Goal: Feedback & Contribution: Contribute content

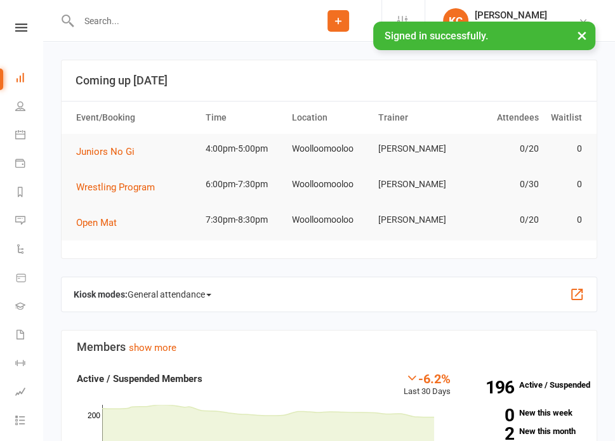
click at [220, 21] on input "text" at bounding box center [185, 21] width 220 height 18
paste input "[EMAIL_ADDRESS][DOMAIN_NAME]"
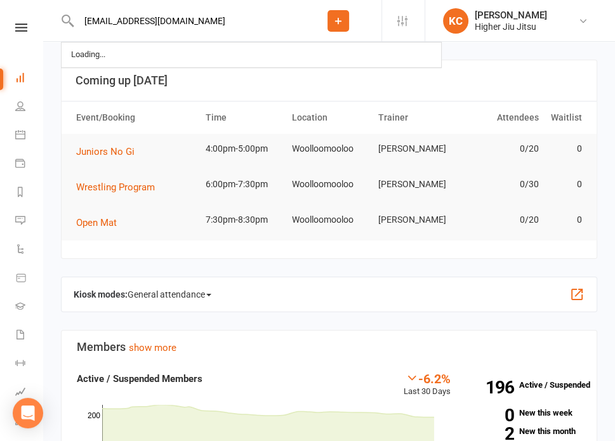
type input "[EMAIL_ADDRESS][DOMAIN_NAME]"
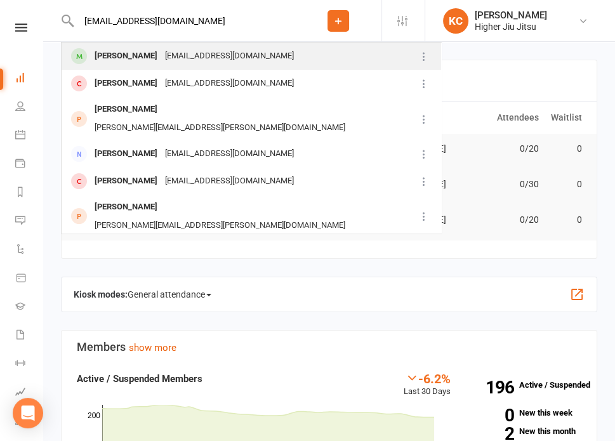
click at [180, 62] on div "[EMAIL_ADDRESS][DOMAIN_NAME]" at bounding box center [229, 56] width 136 height 18
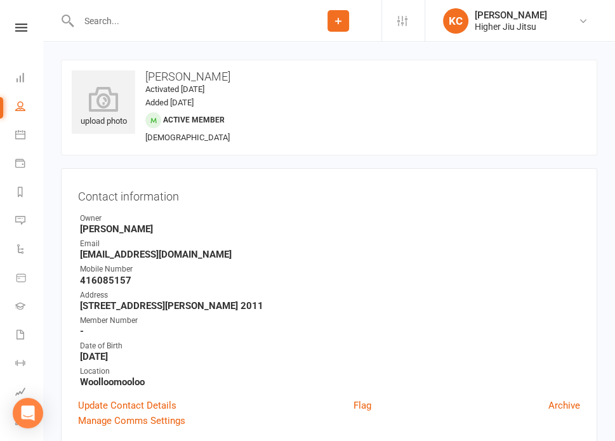
click at [175, 70] on h3 "[PERSON_NAME]" at bounding box center [329, 76] width 515 height 13
copy h3 "[PERSON_NAME]"
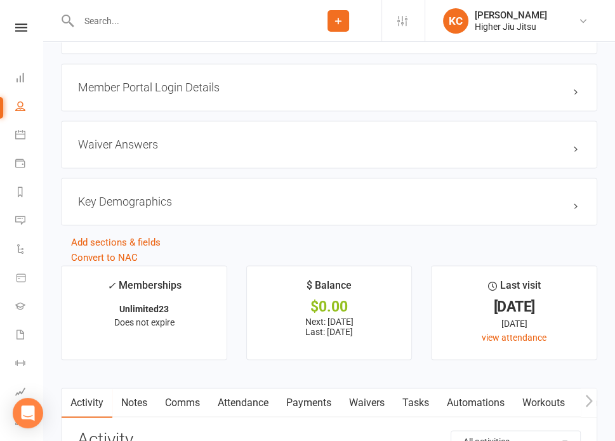
scroll to position [1332, 0]
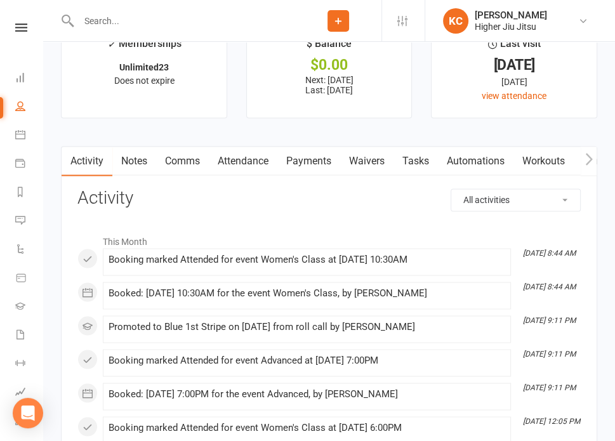
click at [309, 162] on link "Payments" at bounding box center [308, 161] width 63 height 29
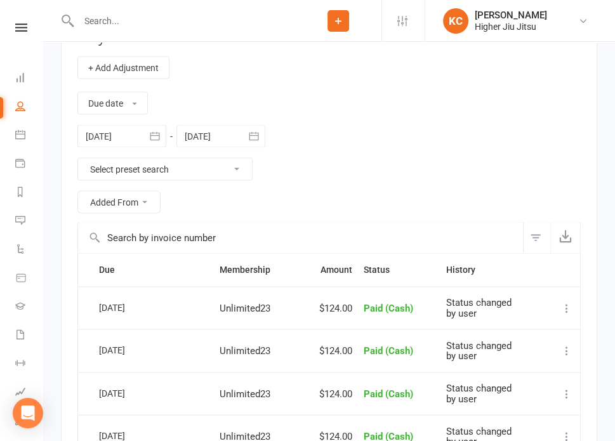
scroll to position [1396, 0]
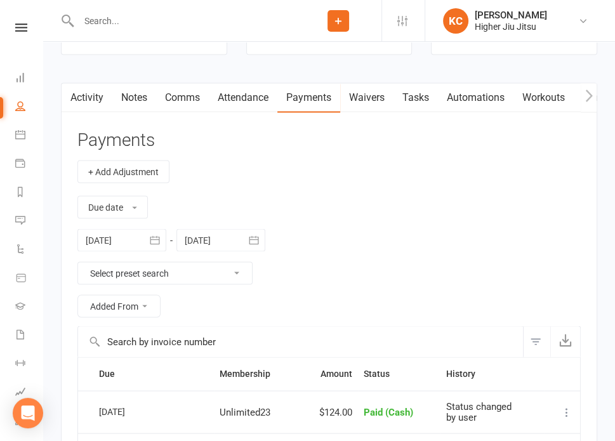
click at [256, 246] on icon "button" at bounding box center [253, 240] width 13 height 13
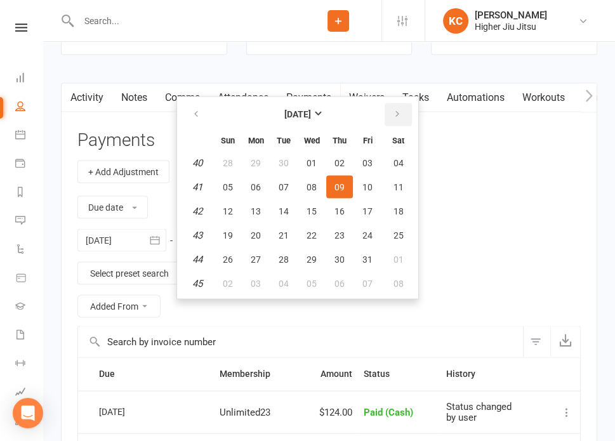
click at [398, 106] on button "button" at bounding box center [398, 114] width 27 height 23
click at [322, 216] on table "[DATE] Sun Mon Tue Wed Thu Fri Sat 49 30 01 02 03 04 05 06 50 07 08 09 10 11 12…" at bounding box center [298, 197] width 236 height 197
click at [286, 237] on span "23" at bounding box center [284, 235] width 10 height 10
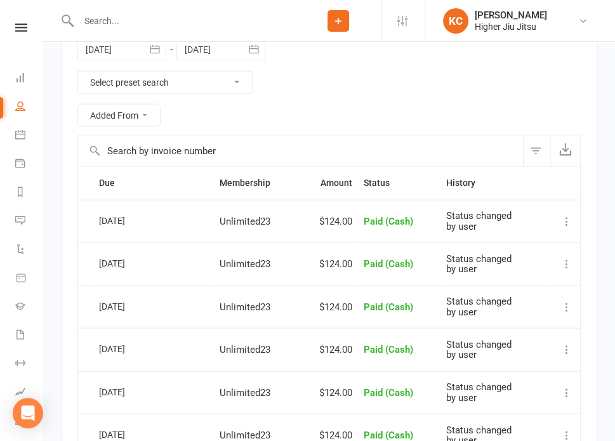
scroll to position [1459, 0]
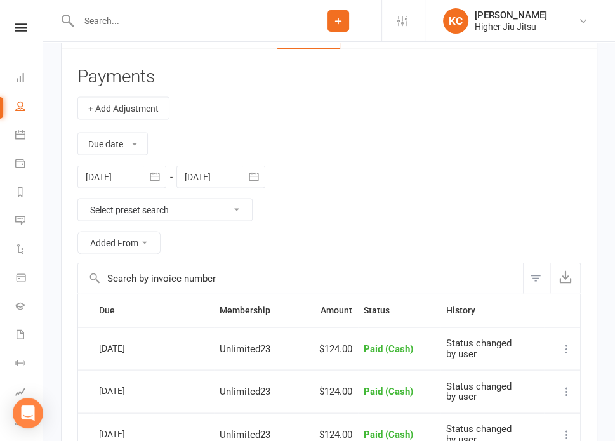
click at [250, 169] on button "button" at bounding box center [253, 176] width 23 height 23
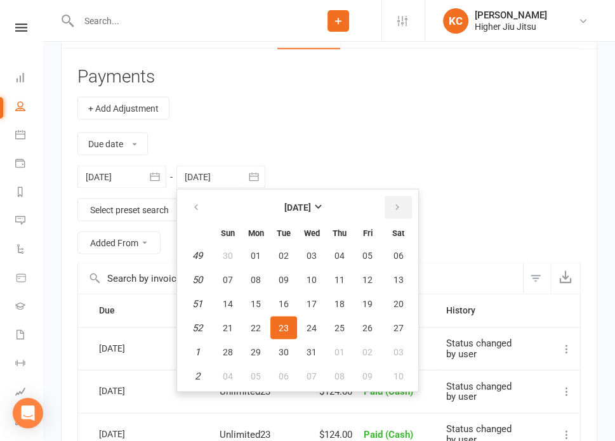
click at [395, 208] on icon "button" at bounding box center [397, 207] width 9 height 10
click at [312, 334] on button "25" at bounding box center [311, 327] width 27 height 23
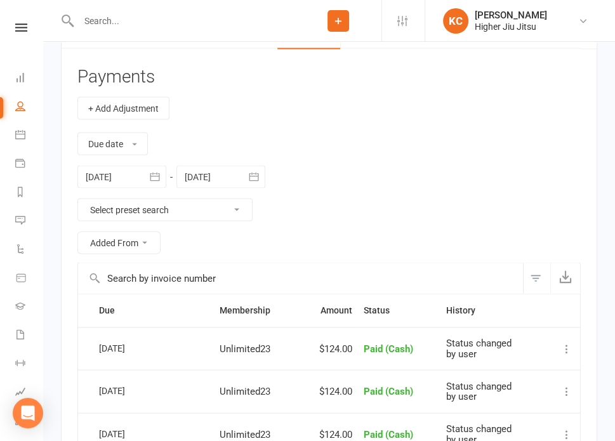
click at [237, 169] on div at bounding box center [220, 176] width 89 height 23
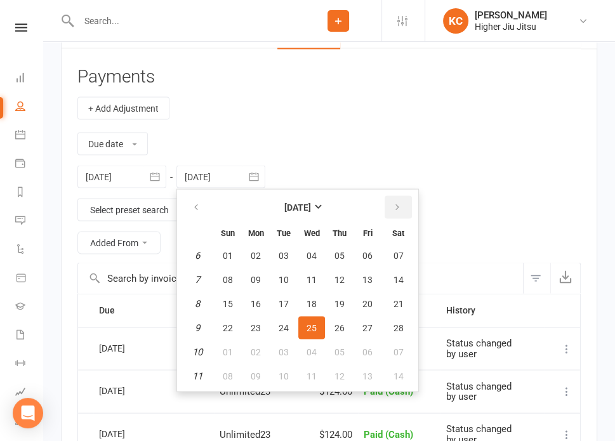
click at [395, 205] on icon "button" at bounding box center [397, 207] width 9 height 10
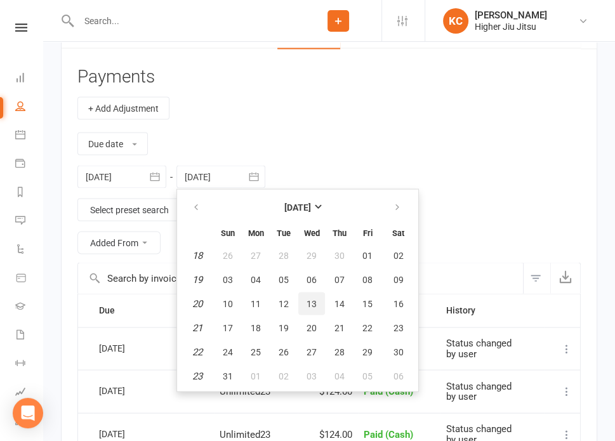
click at [312, 312] on button "13" at bounding box center [311, 303] width 27 height 23
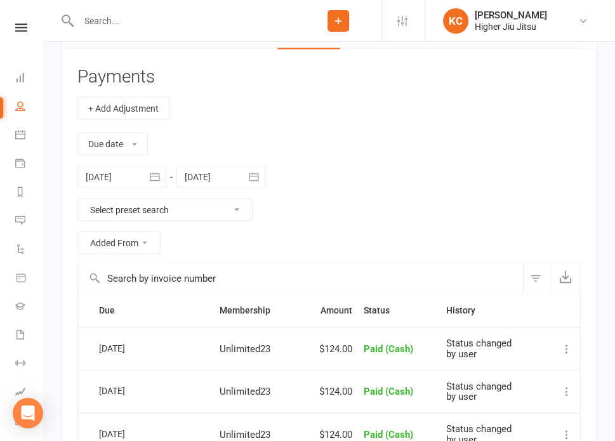
click at [255, 181] on icon "button" at bounding box center [253, 176] width 13 height 13
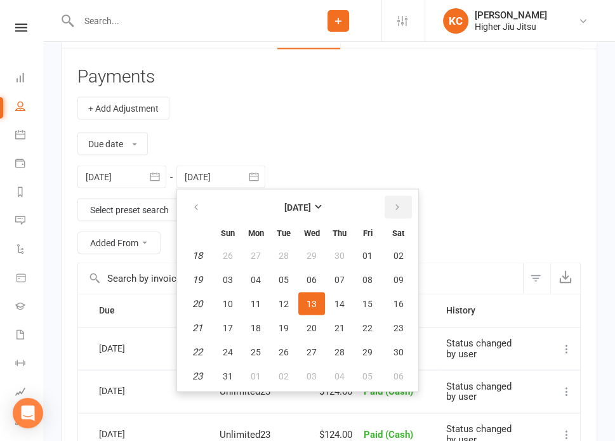
click at [398, 207] on button "button" at bounding box center [398, 206] width 27 height 23
click at [331, 309] on button "17" at bounding box center [339, 303] width 27 height 23
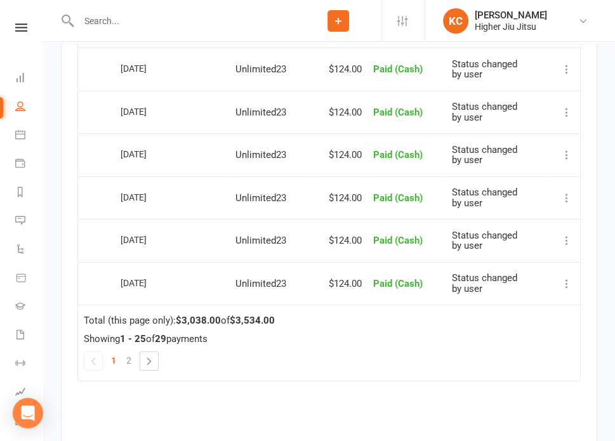
scroll to position [2602, 0]
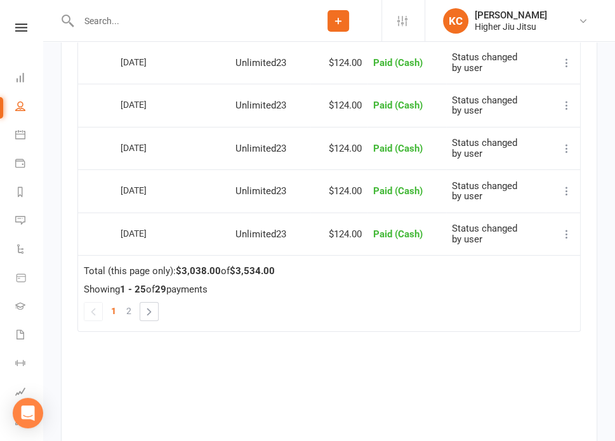
click at [128, 311] on span "2" at bounding box center [128, 311] width 5 height 18
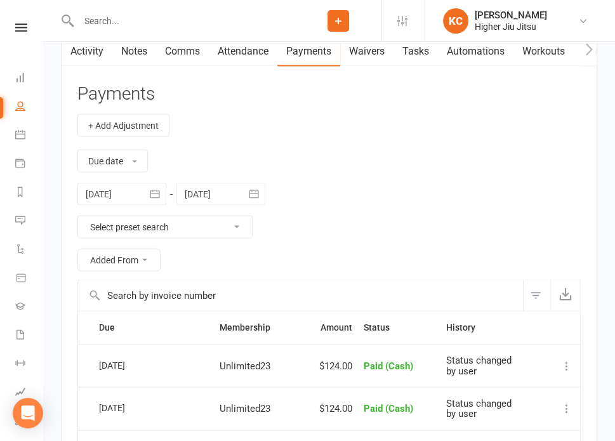
scroll to position [1385, 0]
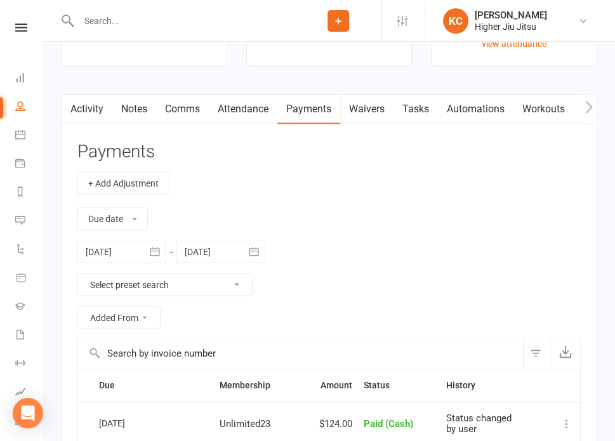
click at [256, 255] on icon "button" at bounding box center [254, 251] width 10 height 8
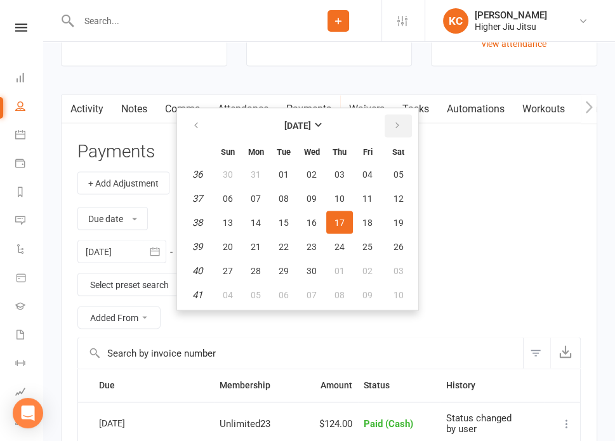
click at [397, 126] on icon "button" at bounding box center [397, 126] width 9 height 10
click at [398, 123] on button "button" at bounding box center [398, 125] width 27 height 23
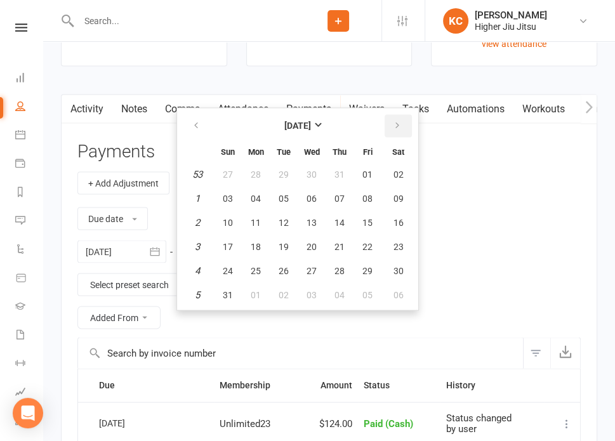
click at [398, 123] on button "button" at bounding box center [398, 125] width 27 height 23
click at [398, 124] on button "button" at bounding box center [398, 125] width 27 height 23
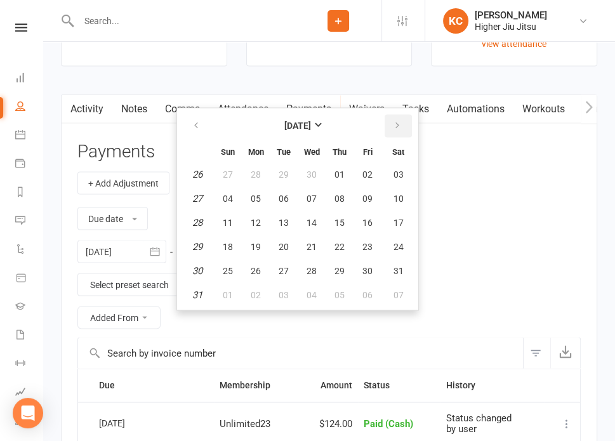
click at [398, 124] on button "button" at bounding box center [398, 125] width 27 height 23
click at [350, 228] on table "[DATE] Sun Mon Tue Wed Thu Fri Sat 31 01 02 03 04 05 06 07 32 08 09 10 11 12 13…" at bounding box center [298, 208] width 236 height 197
click at [333, 231] on button "19" at bounding box center [339, 222] width 27 height 23
type input "[DATE]"
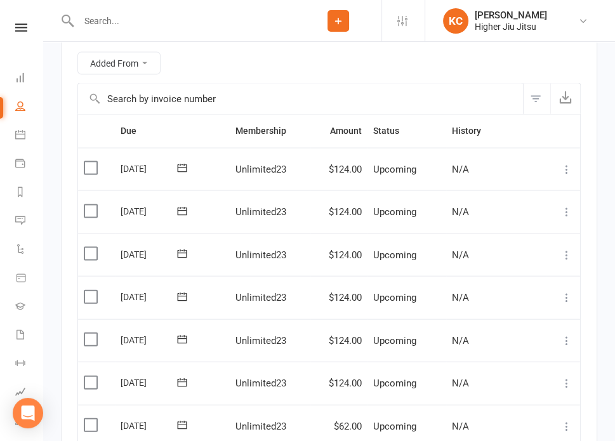
scroll to position [1829, 0]
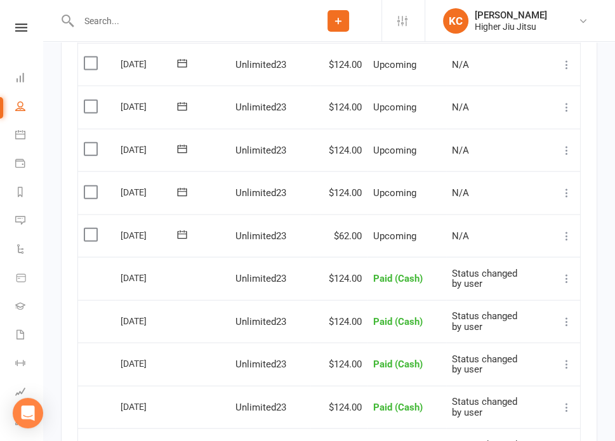
click at [93, 235] on label at bounding box center [92, 234] width 17 height 13
click at [92, 228] on input "checkbox" at bounding box center [88, 228] width 8 height 0
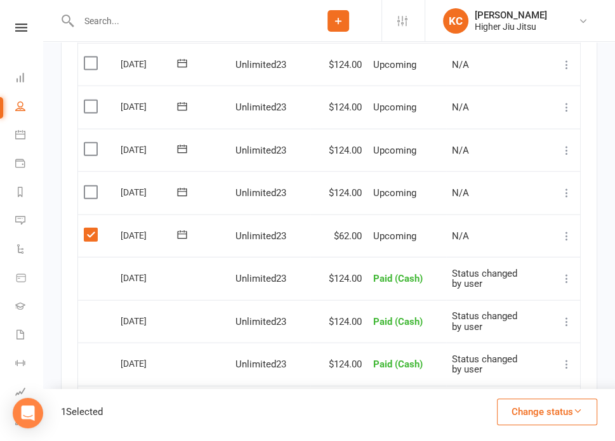
click at [538, 423] on button "Change status" at bounding box center [547, 411] width 100 height 27
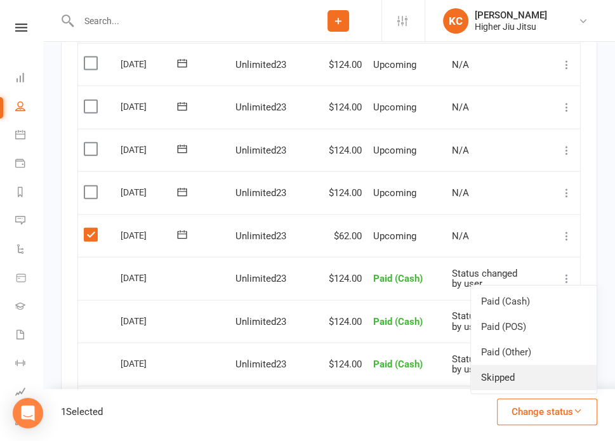
click at [491, 372] on link "Skipped" at bounding box center [534, 377] width 126 height 25
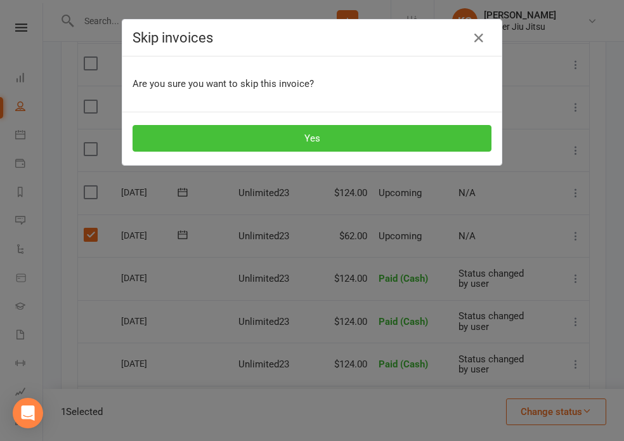
click at [385, 134] on button "Yes" at bounding box center [312, 138] width 359 height 27
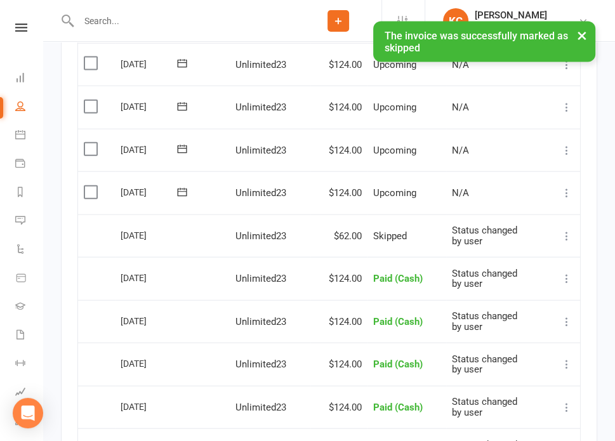
click at [565, 188] on icon at bounding box center [566, 193] width 13 height 13
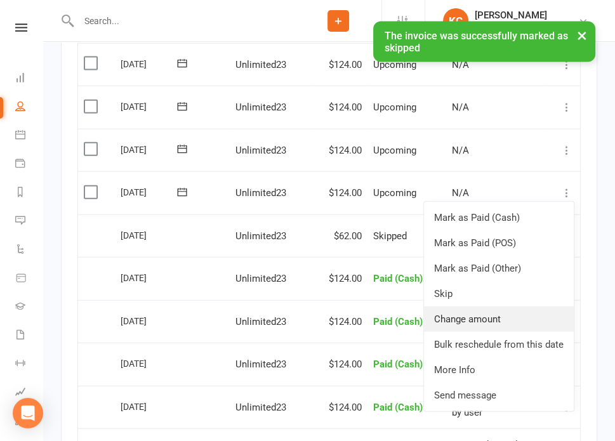
click at [487, 318] on link "Change amount" at bounding box center [499, 318] width 150 height 25
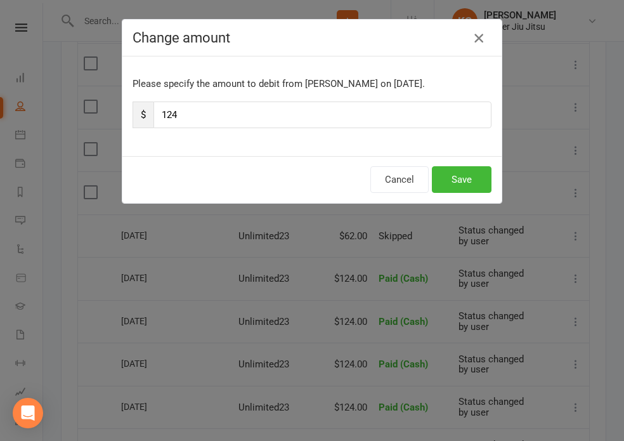
click at [477, 32] on icon "button" at bounding box center [478, 37] width 15 height 15
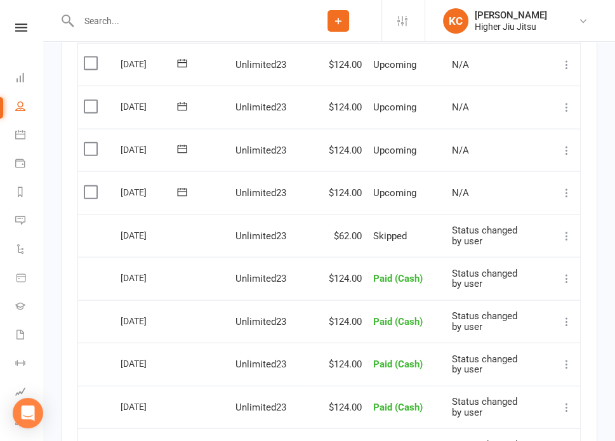
click at [567, 197] on icon at bounding box center [566, 193] width 13 height 13
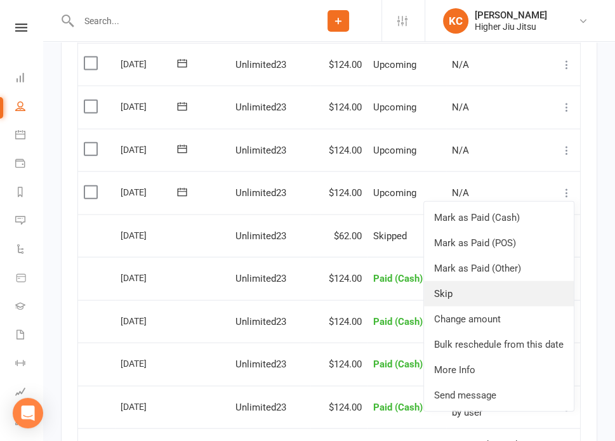
click at [457, 300] on link "Skip" at bounding box center [499, 293] width 150 height 25
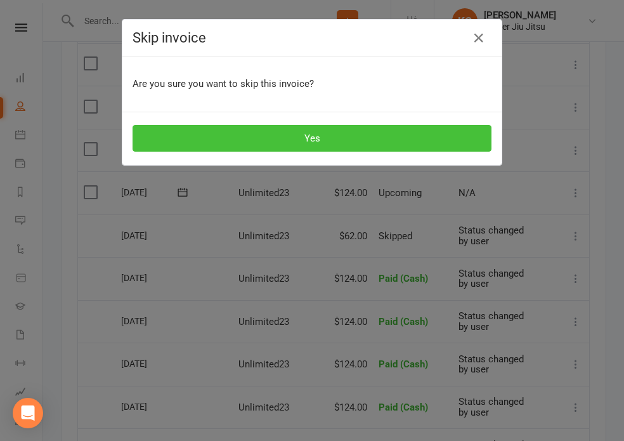
click at [370, 139] on button "Yes" at bounding box center [312, 138] width 359 height 27
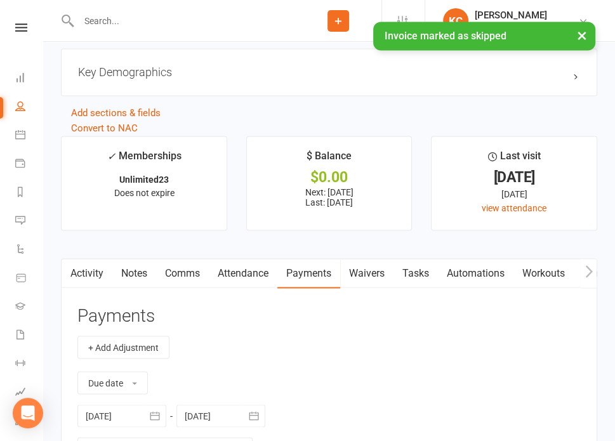
scroll to position [1321, 0]
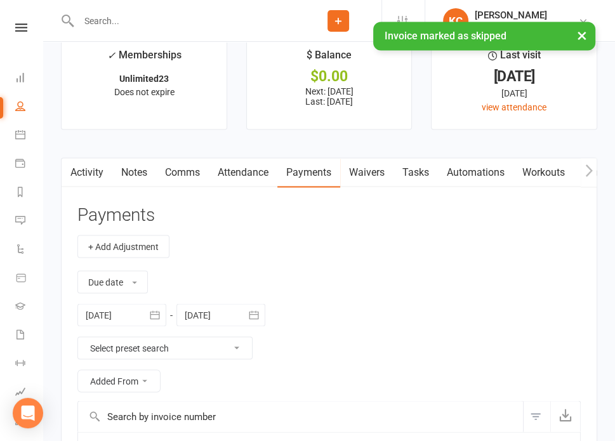
click at [178, 168] on link "Comms" at bounding box center [182, 172] width 53 height 29
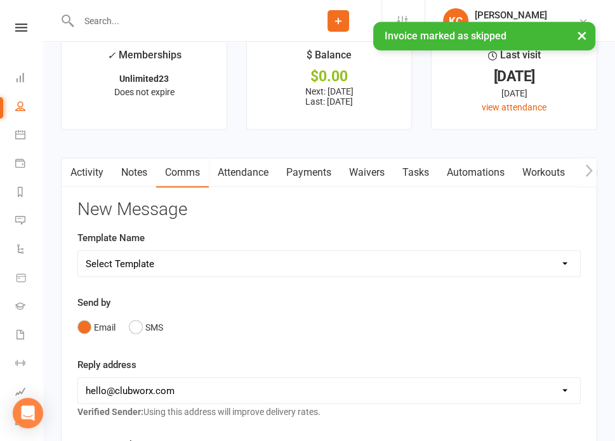
click at [249, 166] on link "Attendance" at bounding box center [243, 172] width 69 height 29
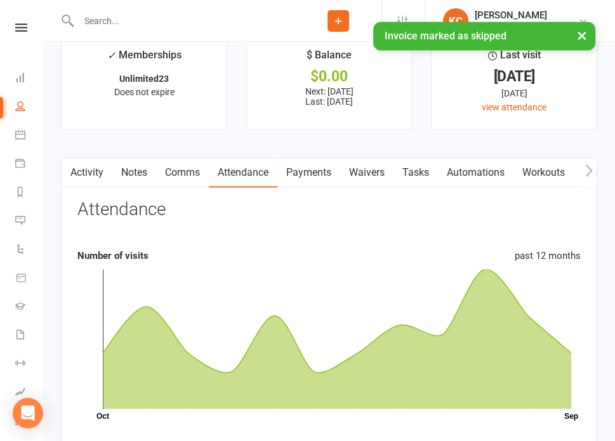
click at [135, 171] on link "Notes" at bounding box center [134, 172] width 44 height 29
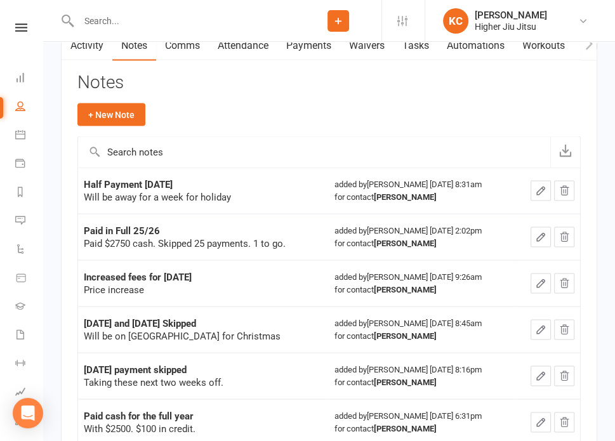
scroll to position [1321, 0]
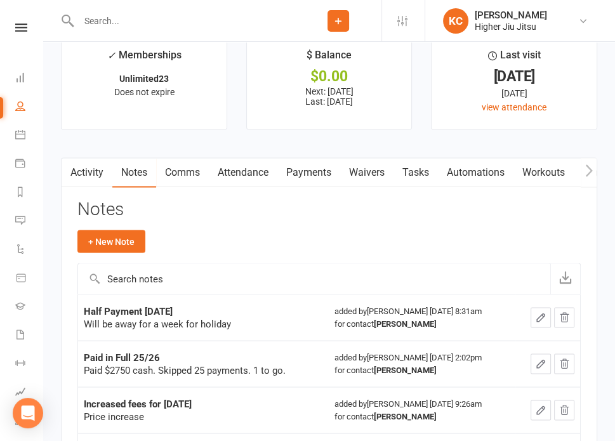
click at [303, 180] on link "Payments" at bounding box center [308, 172] width 63 height 29
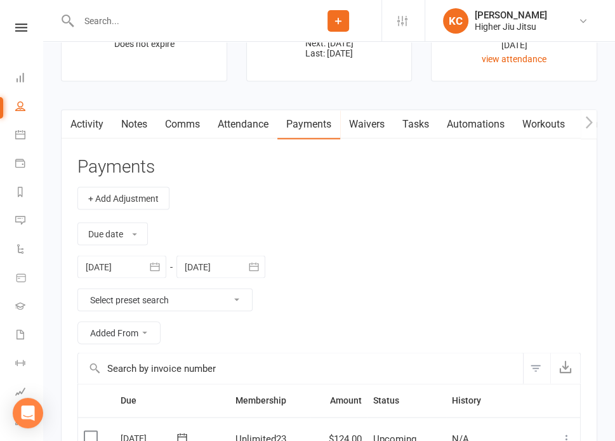
scroll to position [1321, 0]
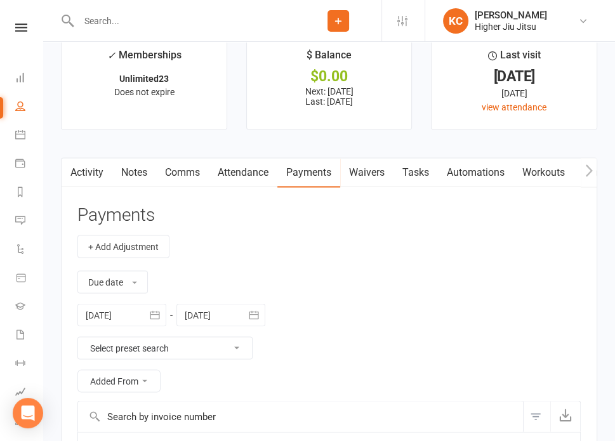
click at [185, 174] on link "Comms" at bounding box center [182, 172] width 53 height 29
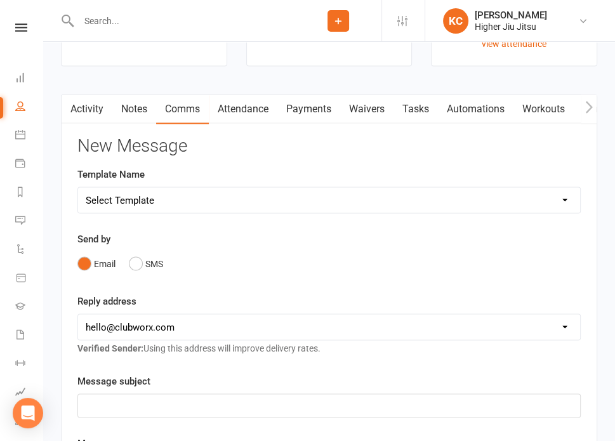
click at [147, 104] on link "Notes" at bounding box center [134, 109] width 44 height 29
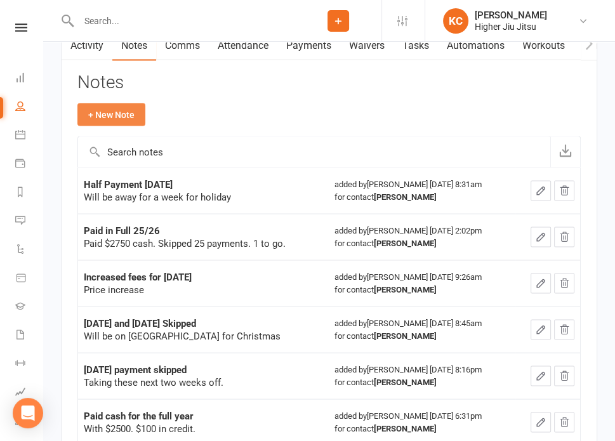
click at [95, 111] on button "+ New Note" at bounding box center [111, 114] width 68 height 23
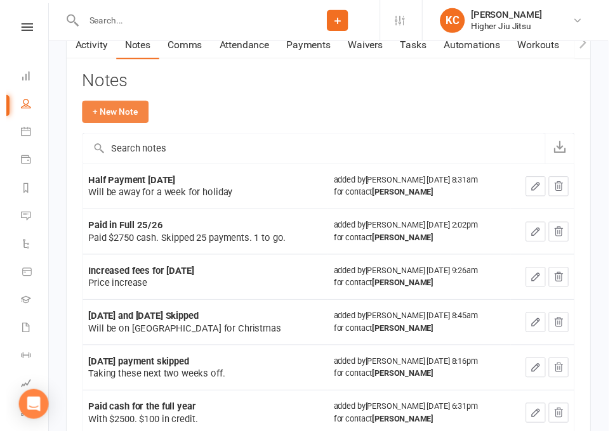
scroll to position [1431, 0]
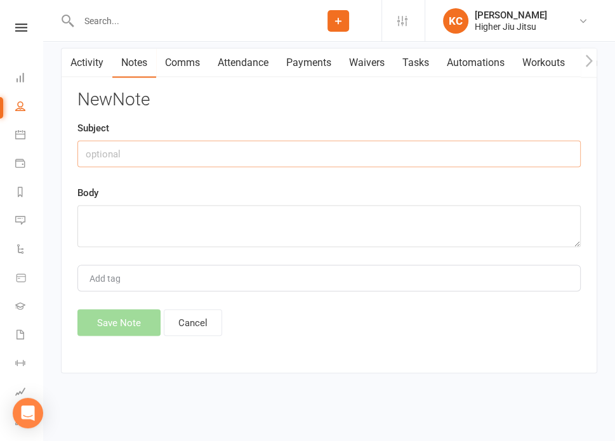
click at [201, 147] on input "text" at bounding box center [328, 153] width 503 height 27
type input "Skipped Payment"
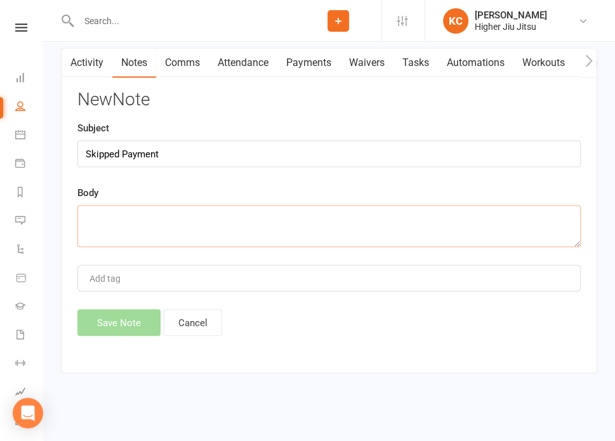
click at [150, 220] on textarea at bounding box center [328, 226] width 503 height 42
type textarea "15"
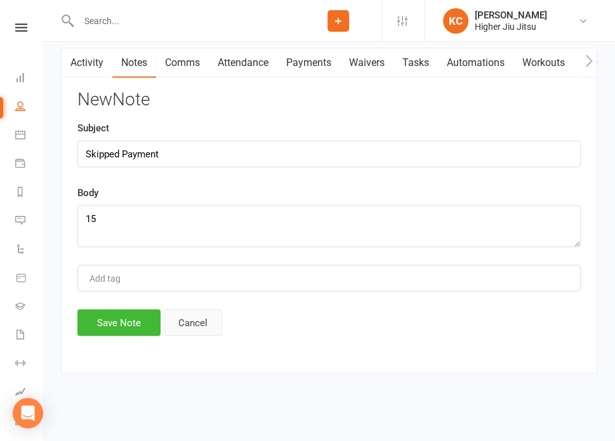
click at [193, 316] on button "Cancel" at bounding box center [193, 322] width 58 height 27
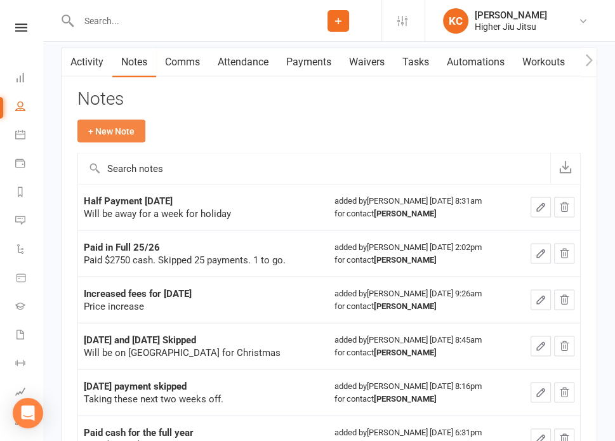
click at [124, 134] on button "+ New Note" at bounding box center [111, 130] width 68 height 23
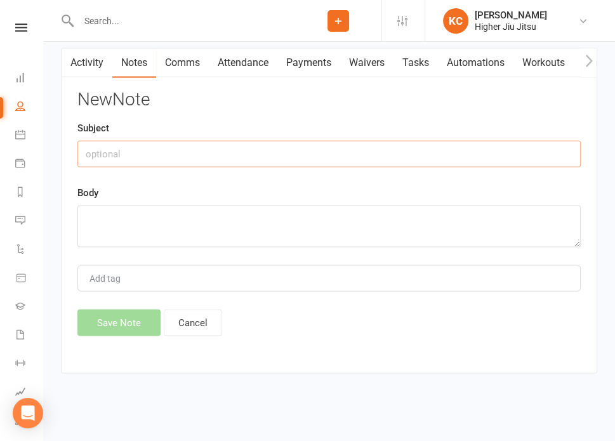
click at [139, 155] on input "text" at bounding box center [328, 153] width 503 height 27
type input "Skipped Payment"
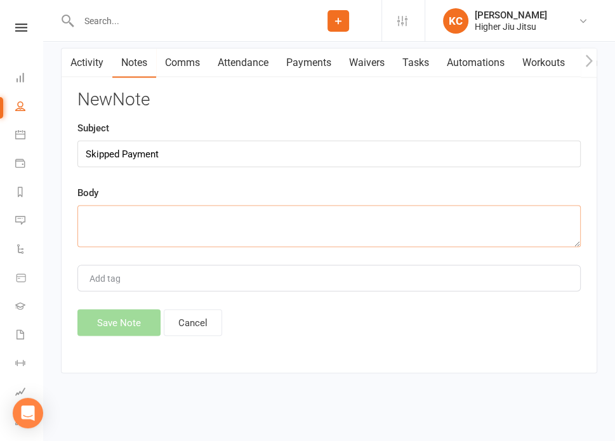
click at [157, 231] on textarea at bounding box center [328, 226] width 503 height 42
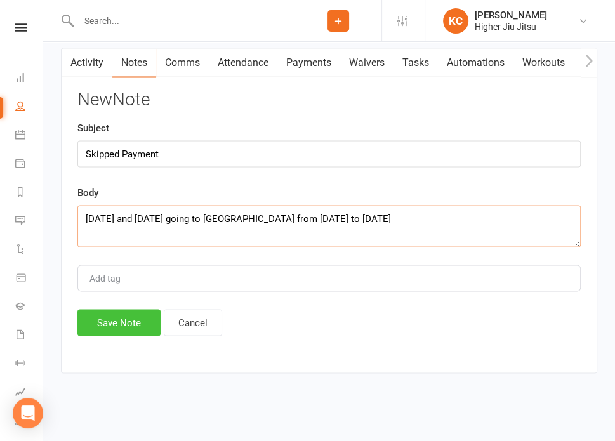
type textarea "[DATE] and [DATE] going to [GEOGRAPHIC_DATA] from [DATE] to [DATE]"
click at [109, 324] on button "Save Note" at bounding box center [118, 322] width 83 height 27
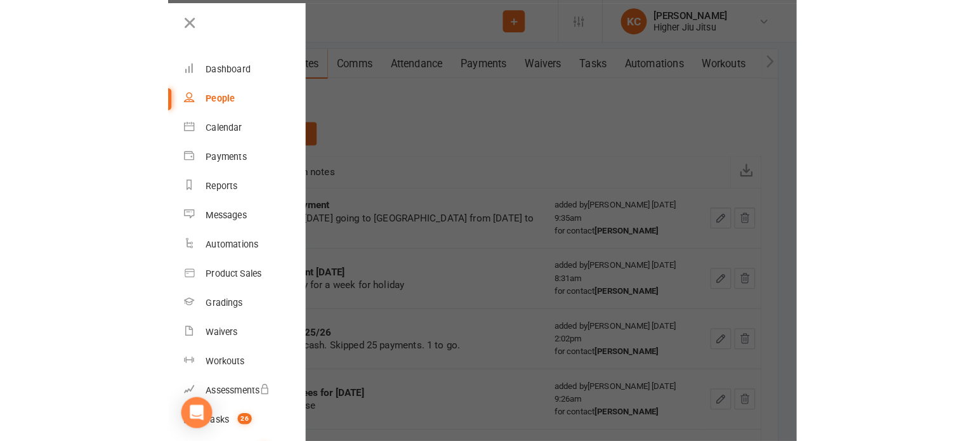
scroll to position [979, 0]
